Goal: Task Accomplishment & Management: Use online tool/utility

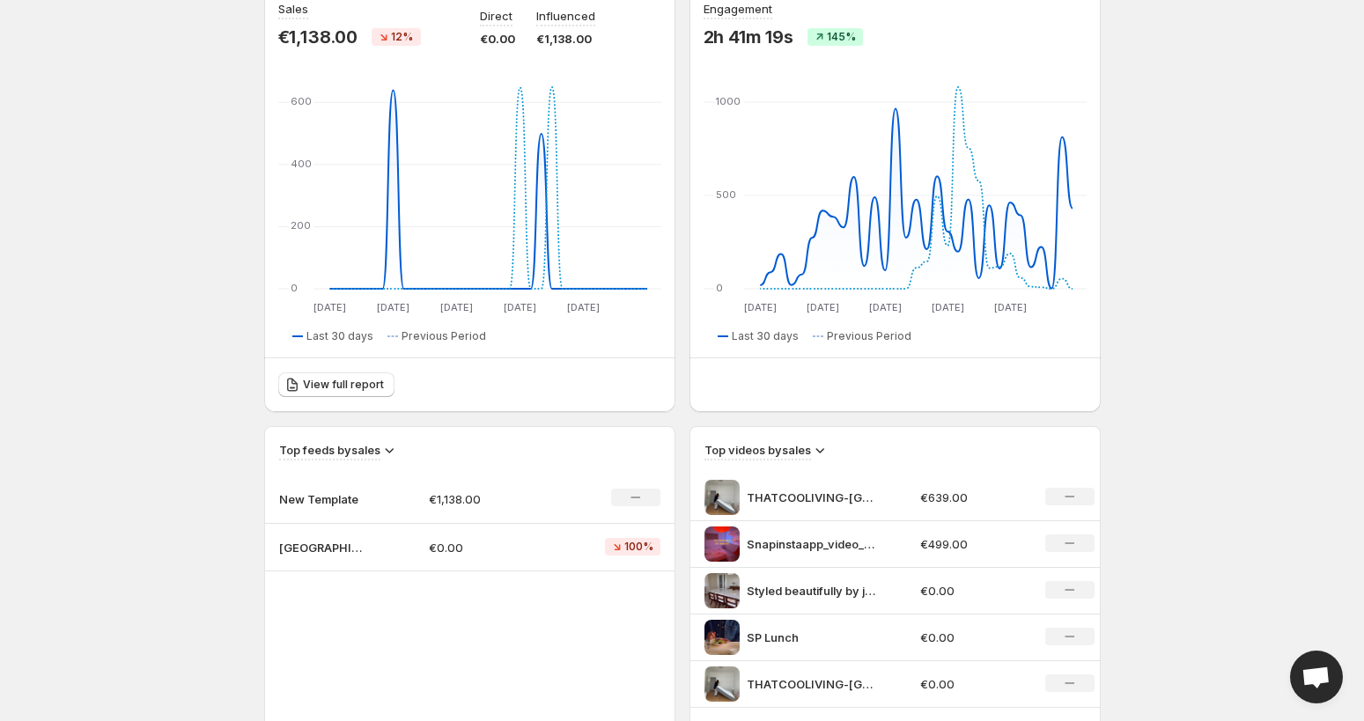
scroll to position [197, 0]
click at [329, 499] on p "New Template" at bounding box center [323, 498] width 88 height 18
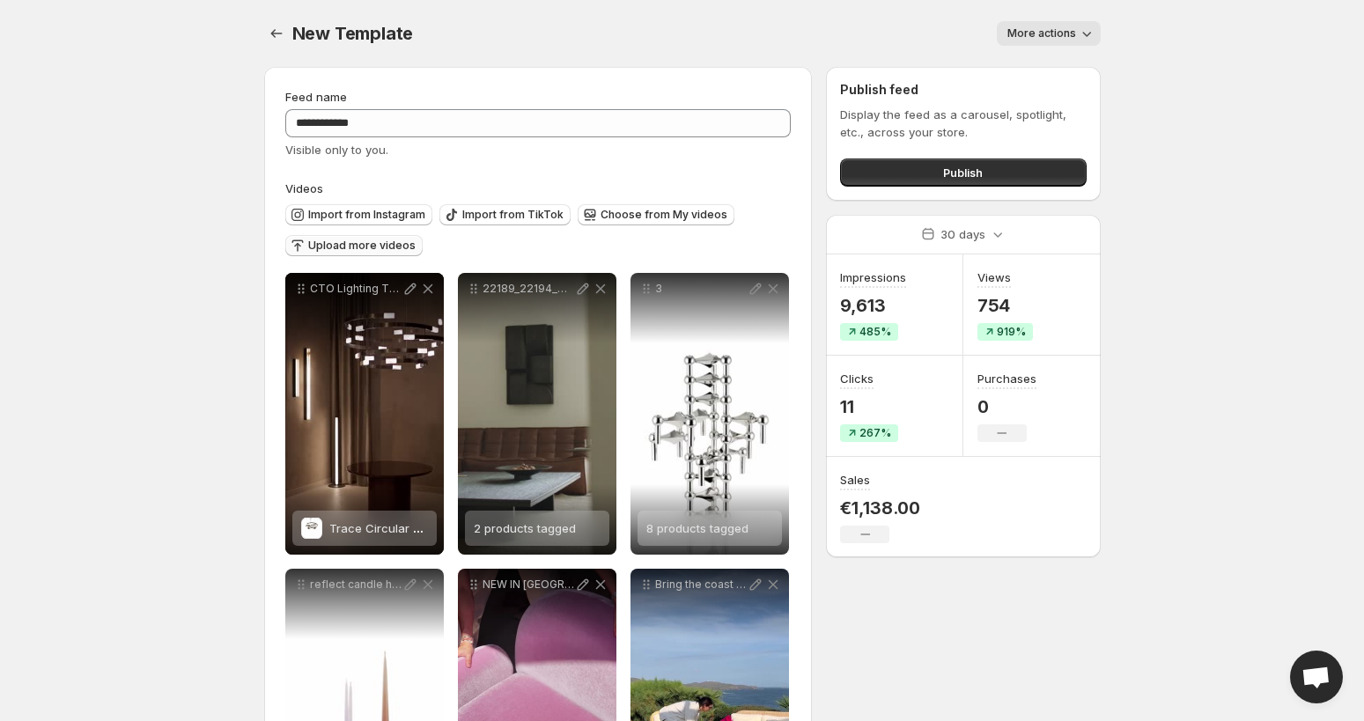
click at [367, 248] on span "Upload more videos" at bounding box center [361, 246] width 107 height 14
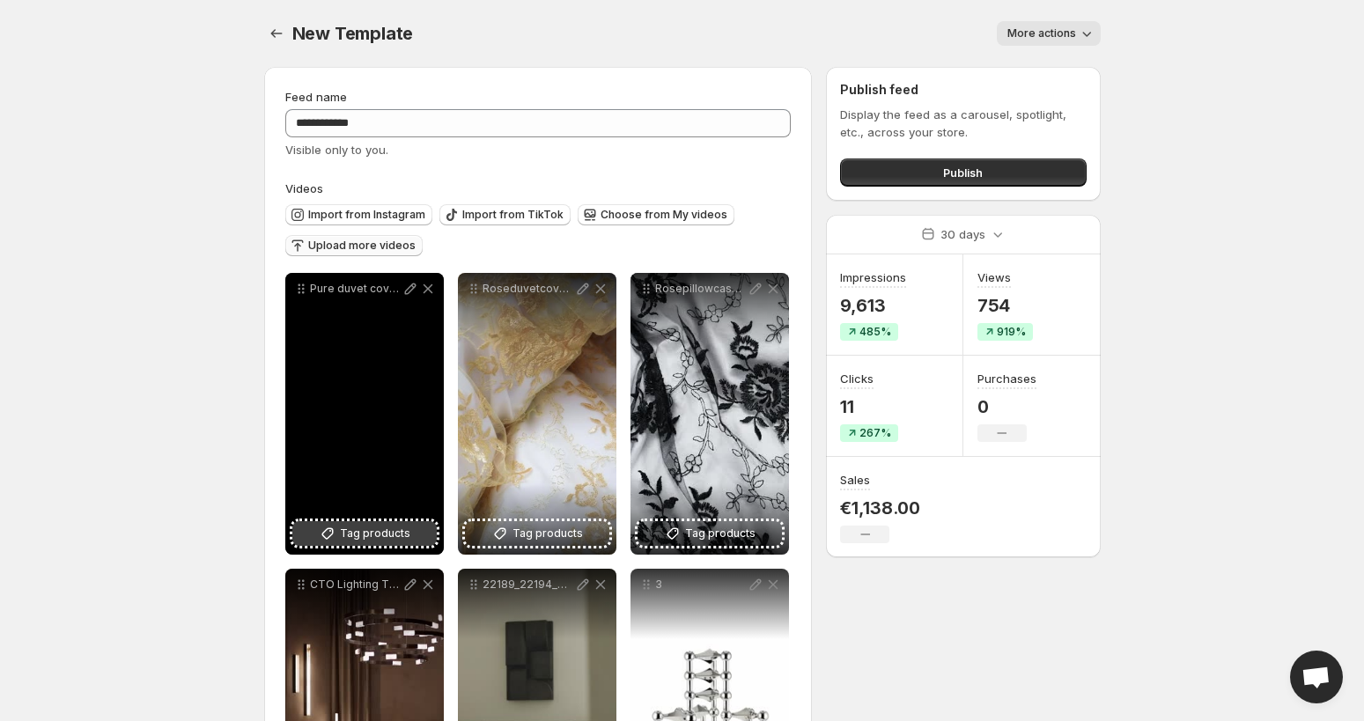
click at [339, 531] on button "Tag products" at bounding box center [364, 533] width 144 height 25
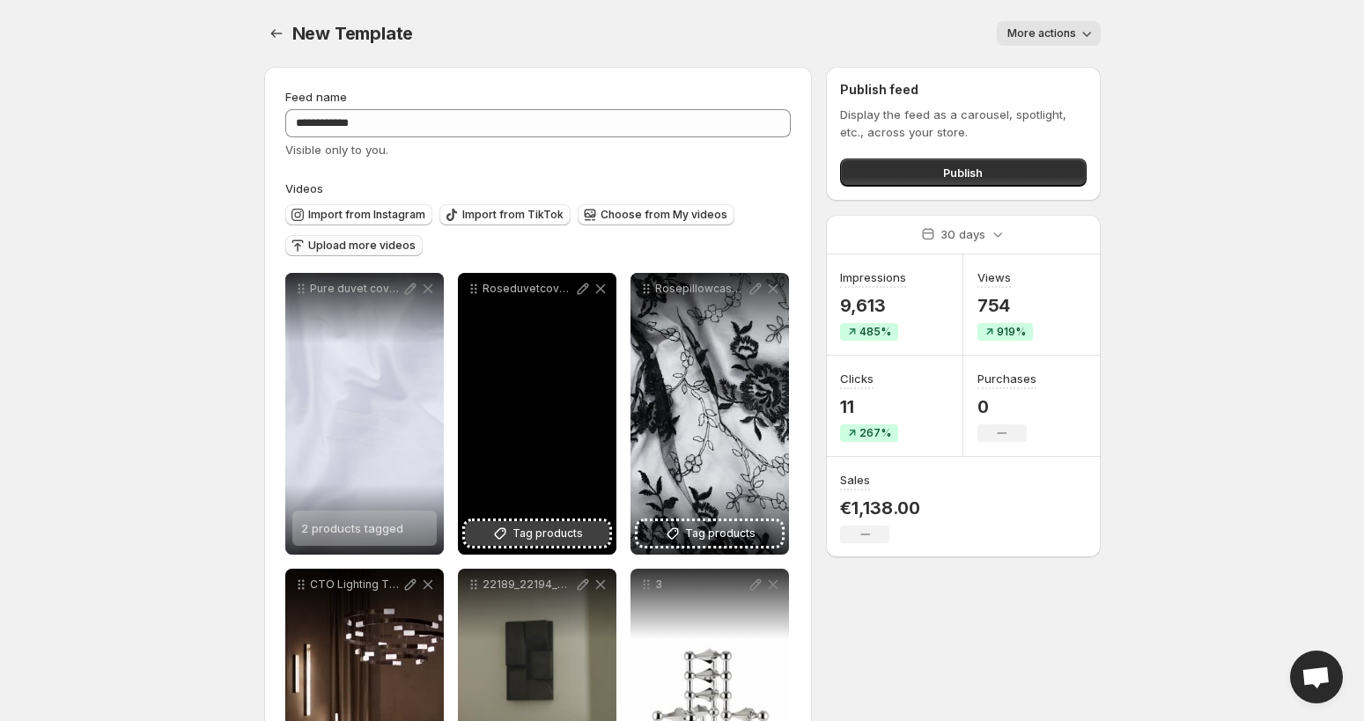
click at [550, 543] on span "Tag products" at bounding box center [548, 534] width 70 height 18
click at [567, 522] on span "2 products tagged" at bounding box center [525, 528] width 102 height 14
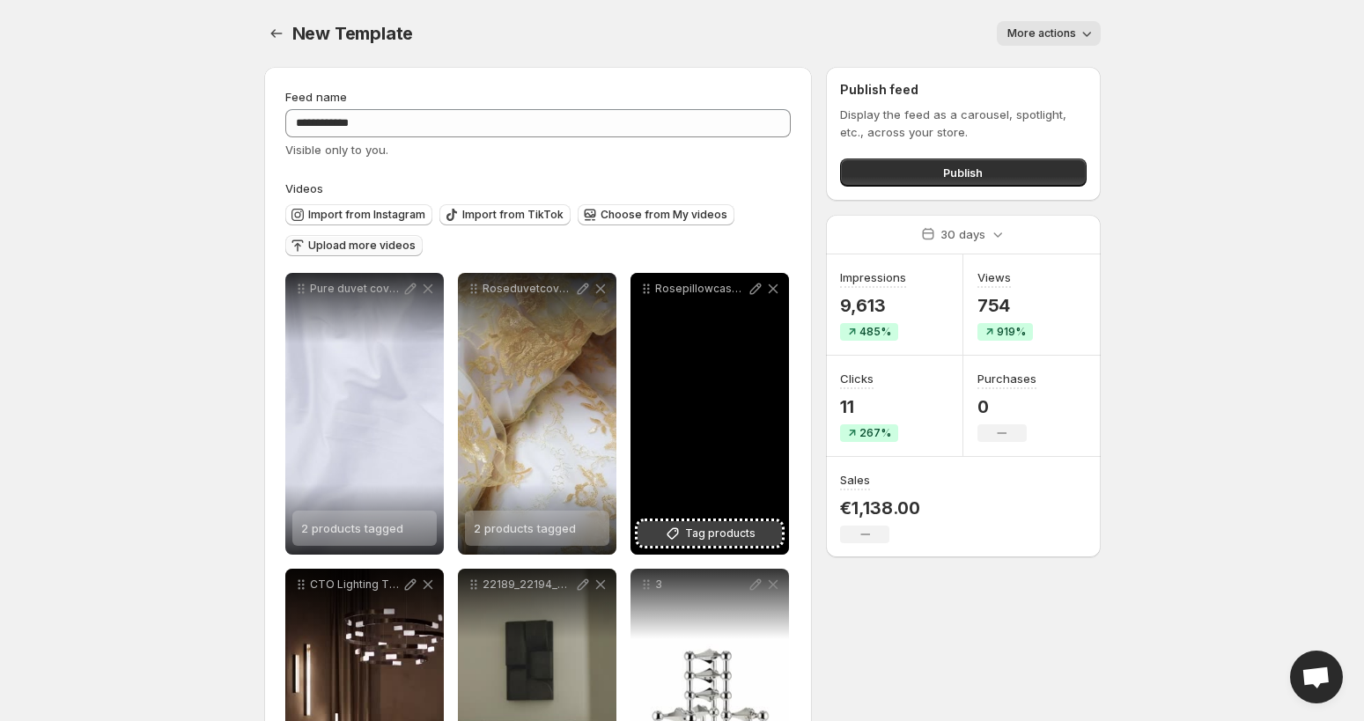
click at [708, 535] on span "Tag products" at bounding box center [720, 534] width 70 height 18
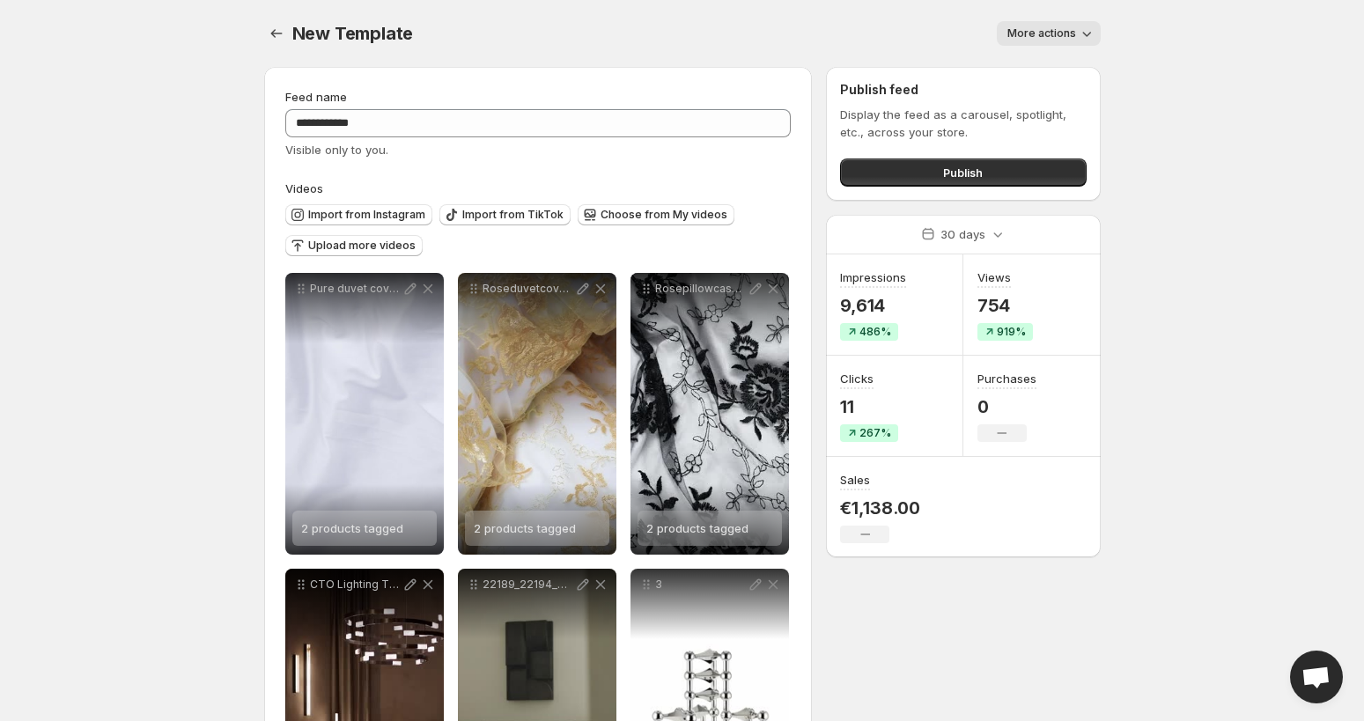
click at [849, 407] on p "11" at bounding box center [869, 406] width 58 height 21
click at [850, 375] on h3 "Clicks" at bounding box center [856, 379] width 33 height 18
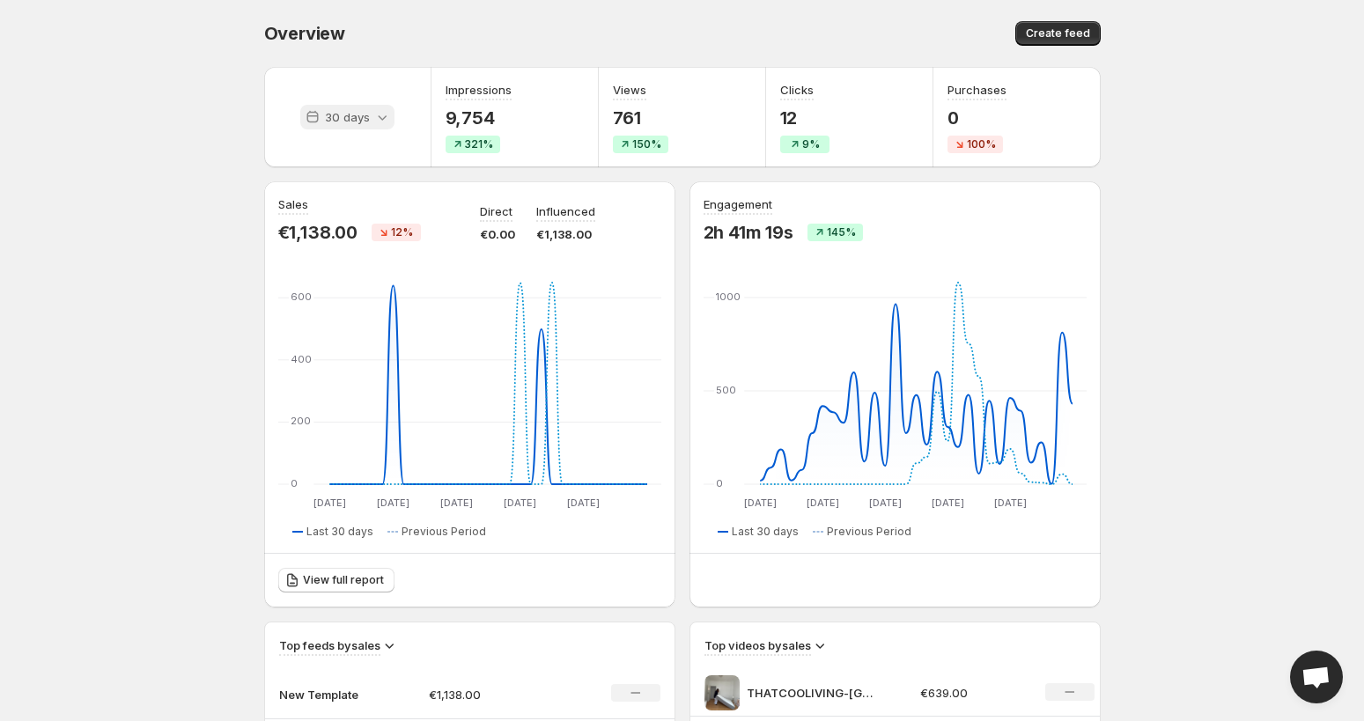
click at [347, 122] on p "30 days" at bounding box center [347, 117] width 45 height 18
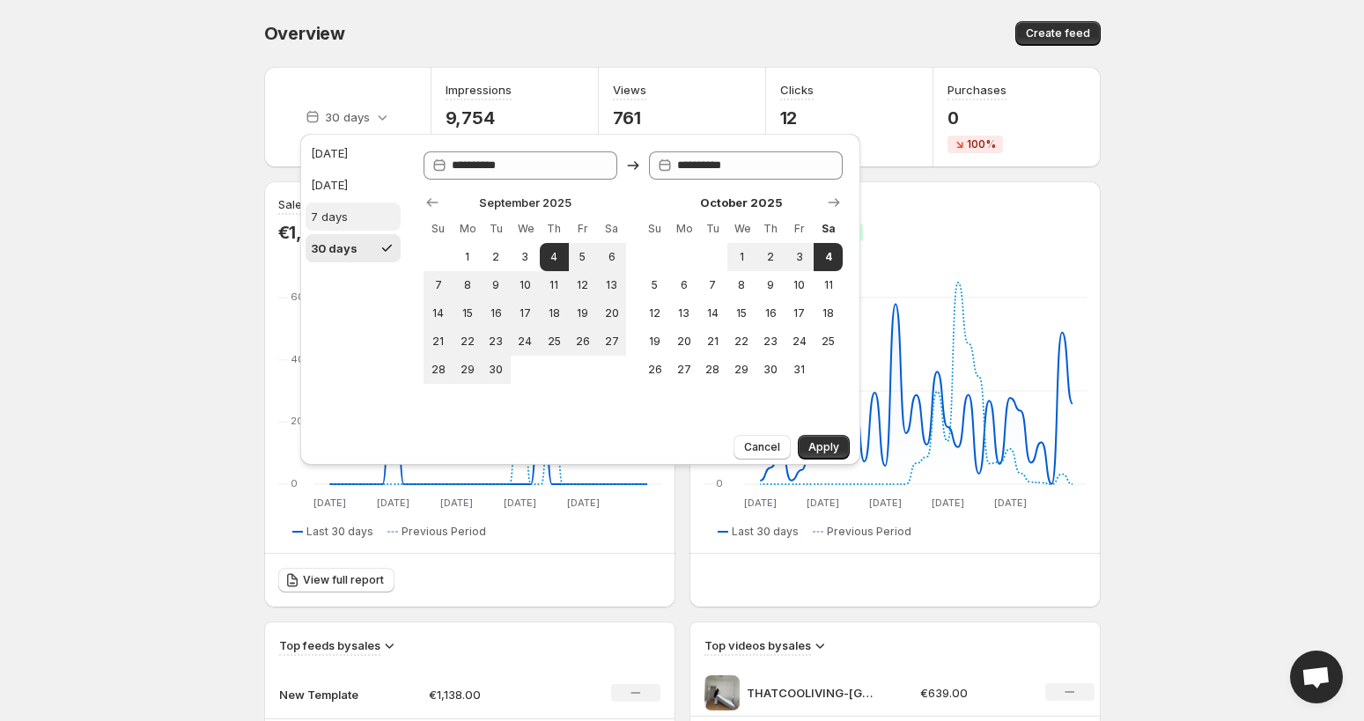
click at [343, 220] on div "7 days" at bounding box center [329, 217] width 37 height 18
type input "**********"
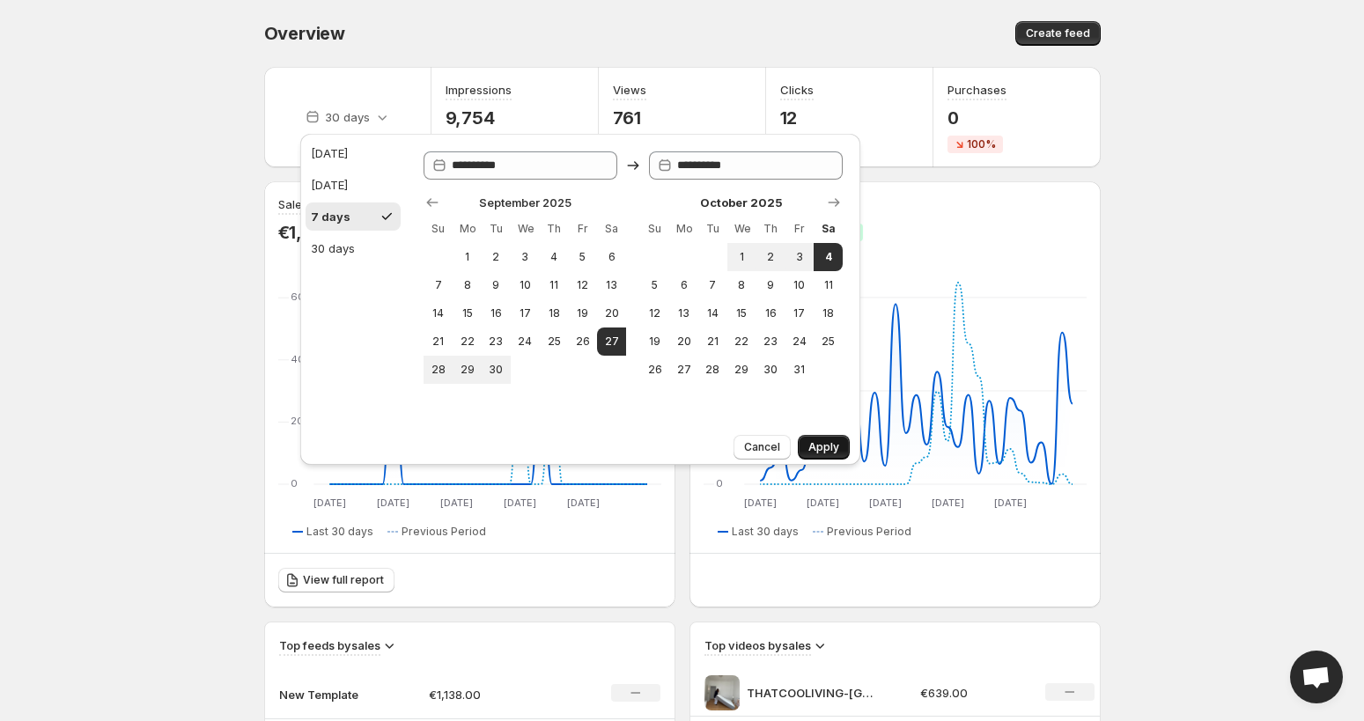
click at [830, 443] on span "Apply" at bounding box center [823, 447] width 31 height 14
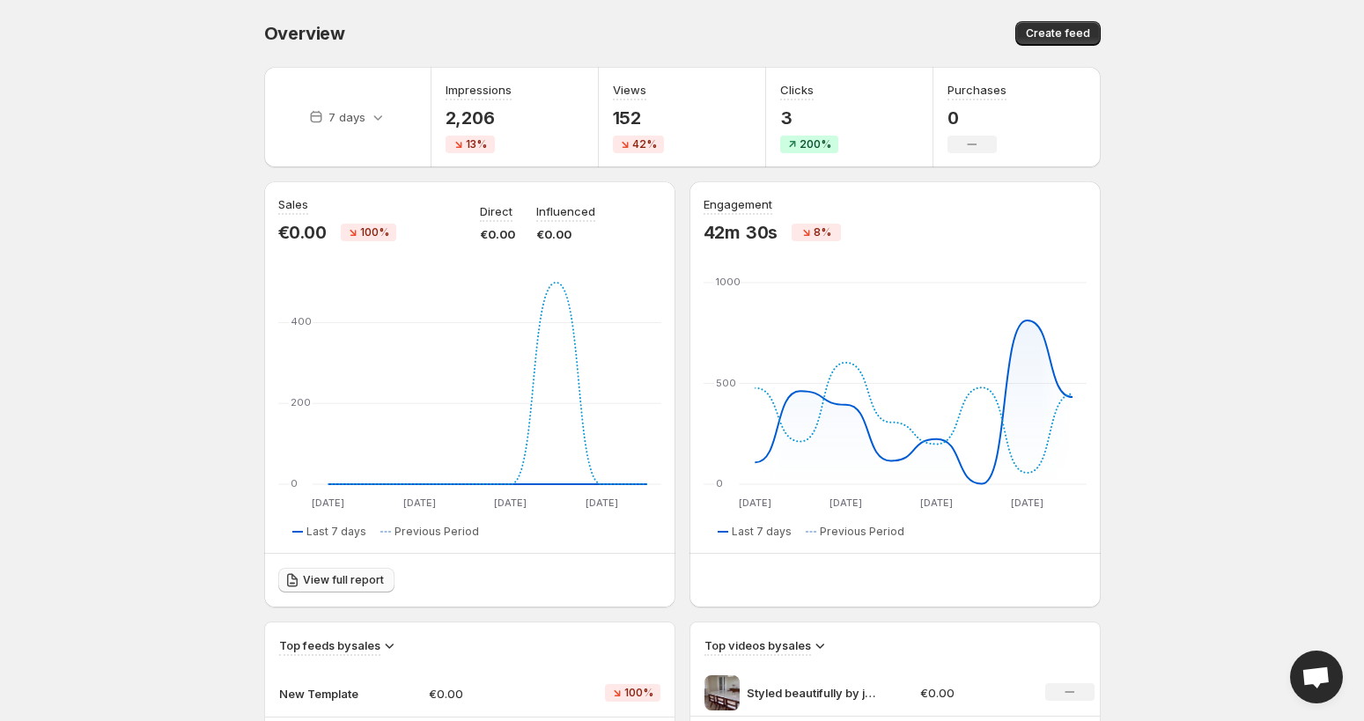
click at [344, 580] on span "View full report" at bounding box center [343, 580] width 81 height 14
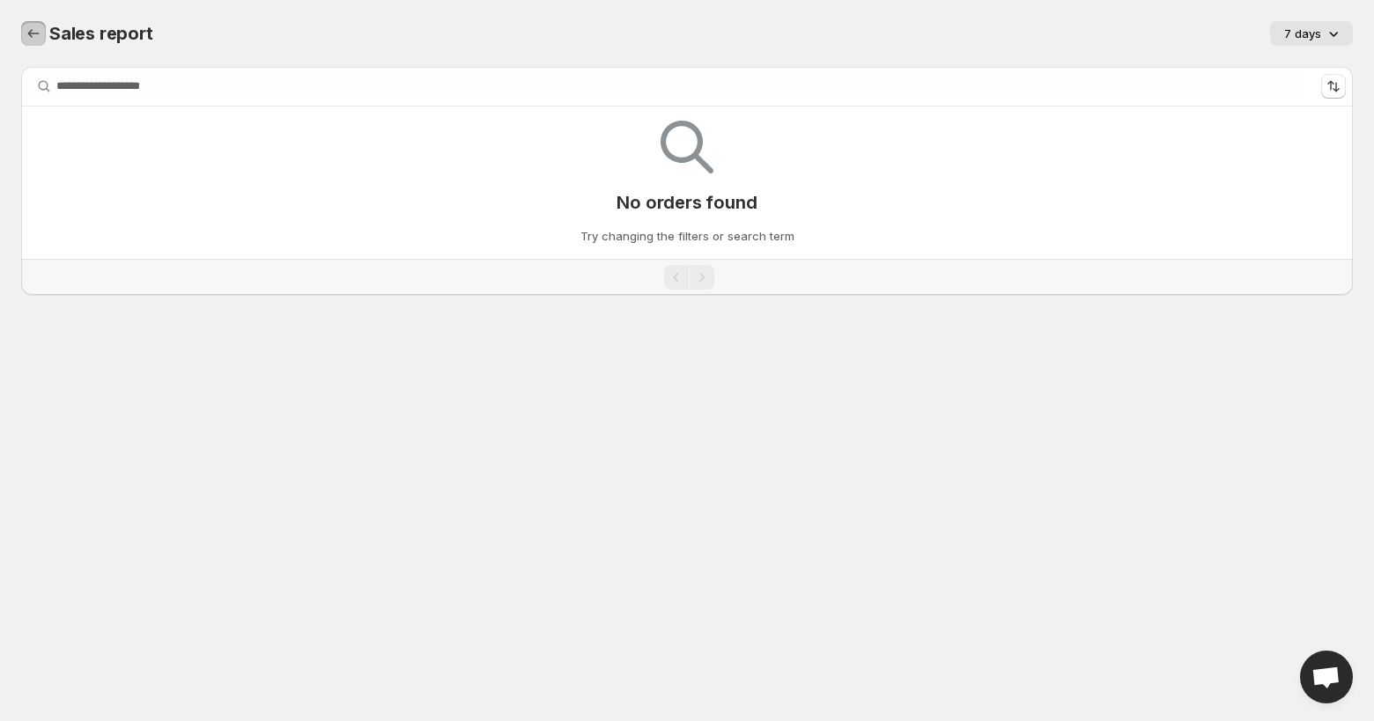
click at [41, 27] on button "Sales report" at bounding box center [33, 33] width 25 height 25
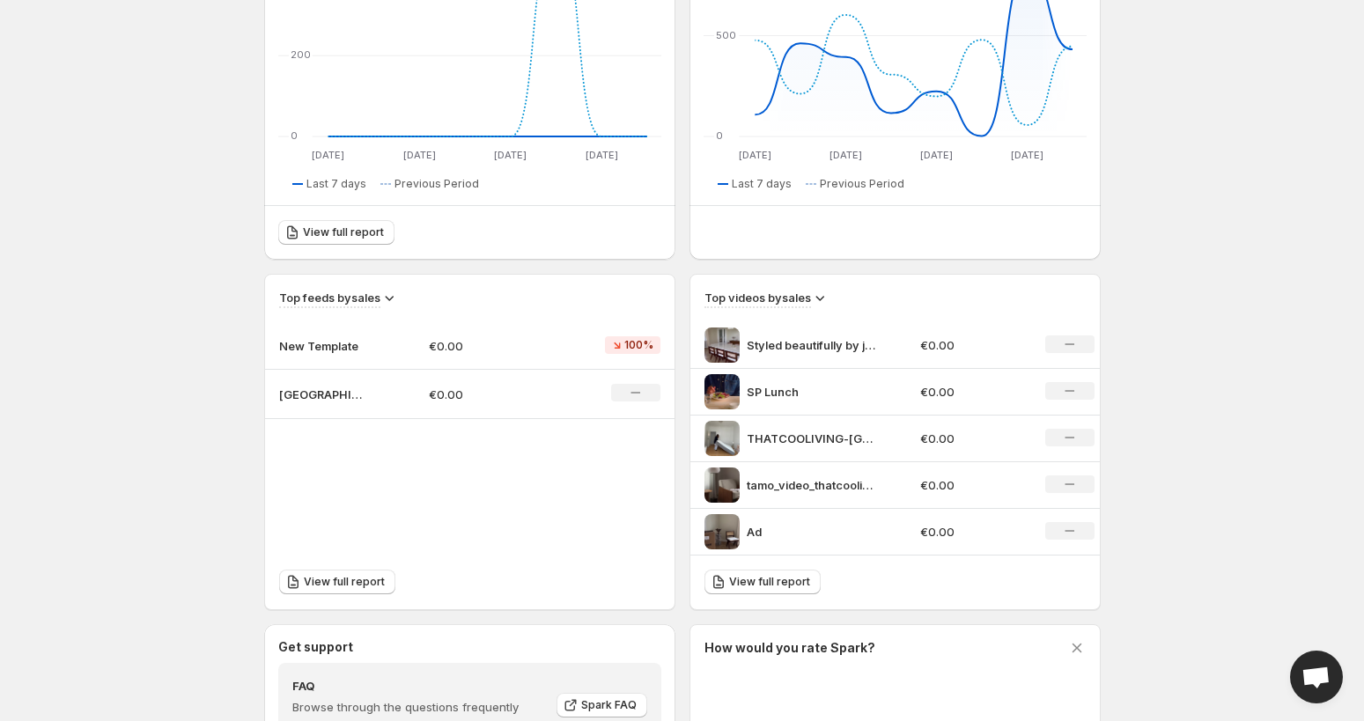
scroll to position [448, 0]
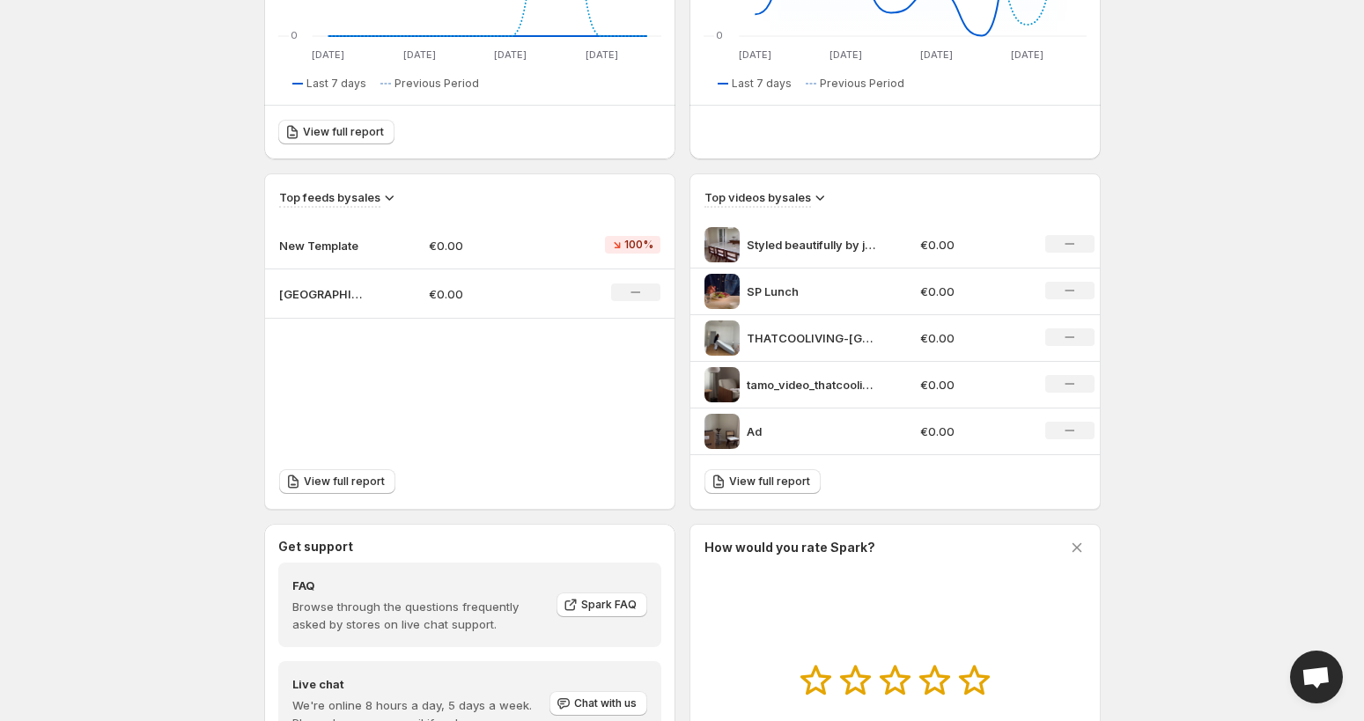
click at [815, 193] on icon at bounding box center [820, 197] width 18 height 18
click at [825, 262] on span "Views" at bounding box center [809, 261] width 33 height 14
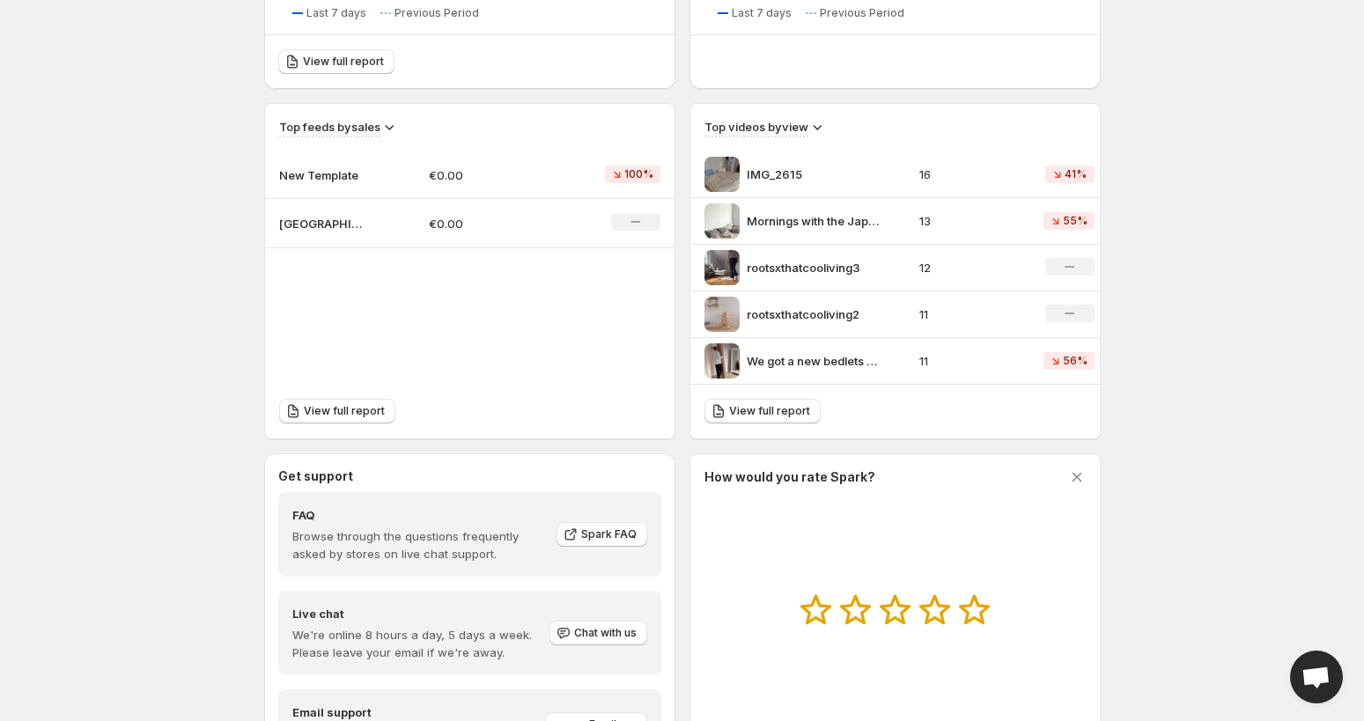
scroll to position [521, 0]
click at [806, 124] on h3 "Top videos by view" at bounding box center [757, 125] width 104 height 18
click at [816, 126] on icon at bounding box center [817, 125] width 9 height 5
click at [822, 226] on span "Clicks" at bounding box center [819, 219] width 59 height 18
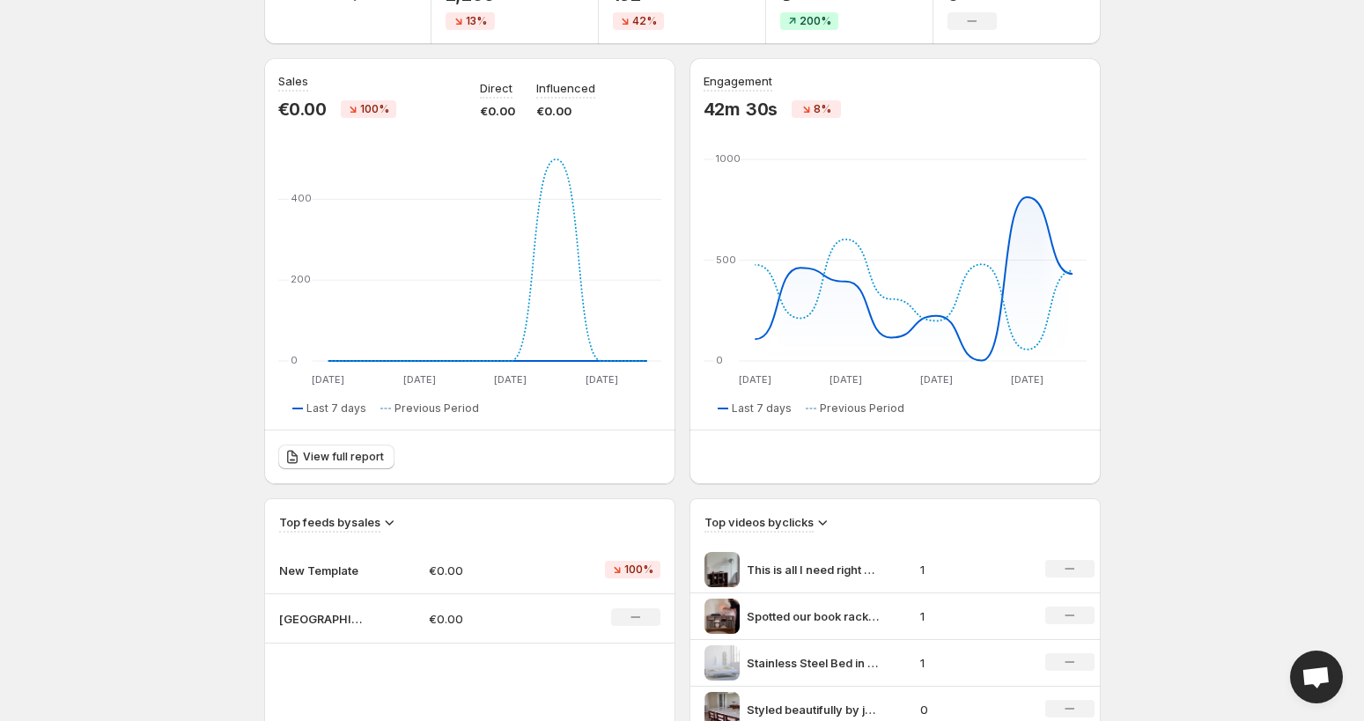
scroll to position [0, 0]
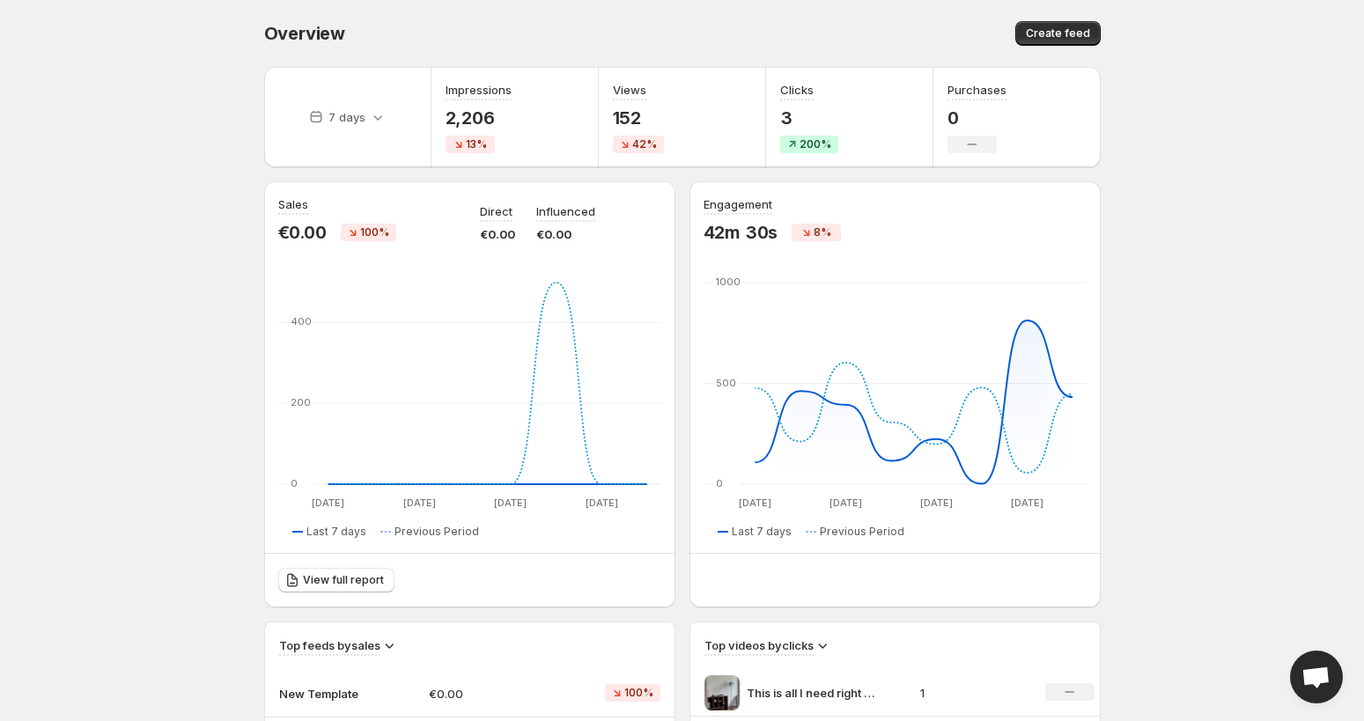
click at [320, 37] on span "Overview" at bounding box center [304, 33] width 81 height 21
